Goal: Navigation & Orientation: Find specific page/section

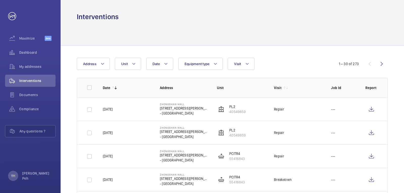
scroll to position [51, 0]
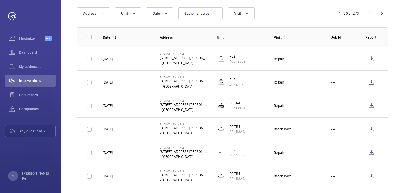
click at [293, 17] on div "Date Address Unit Equipment type Visit" at bounding box center [202, 13] width 251 height 12
click at [62, 16] on mat-icon "button" at bounding box center [61, 16] width 6 height 4
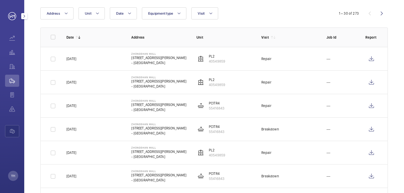
click at [23, 13] on button "button" at bounding box center [24, 16] width 6 height 6
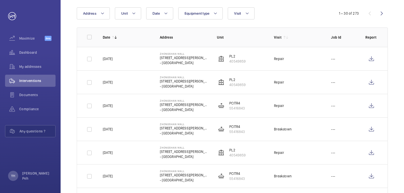
scroll to position [0, 0]
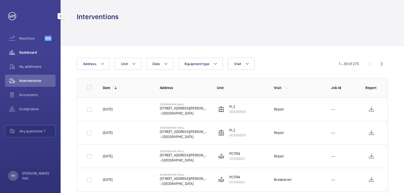
click at [35, 53] on span "Dashboard" at bounding box center [37, 52] width 36 height 5
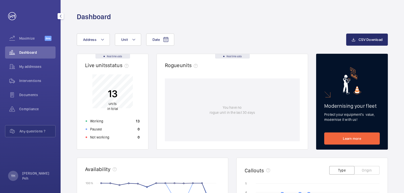
click at [34, 54] on span "Dashboard" at bounding box center [37, 52] width 36 height 5
